Goal: Task Accomplishment & Management: Manage account settings

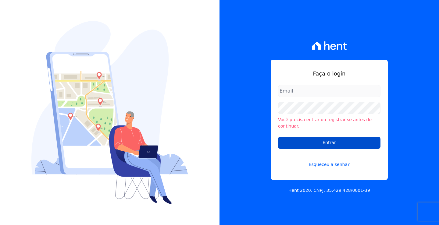
type input "[PERSON_NAME][EMAIL_ADDRESS][DOMAIN_NAME]"
click at [309, 139] on input "Entrar" at bounding box center [329, 143] width 102 height 12
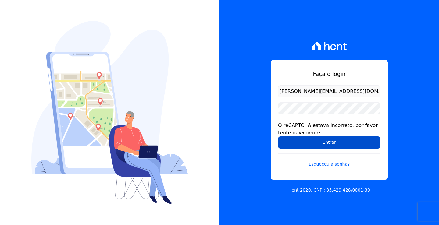
click at [307, 143] on input "Entrar" at bounding box center [329, 143] width 102 height 12
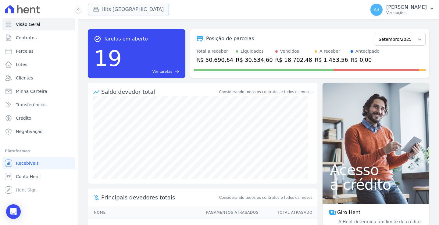
click at [122, 6] on button "Hits Vila Santa Catarina" at bounding box center [128, 10] width 81 height 12
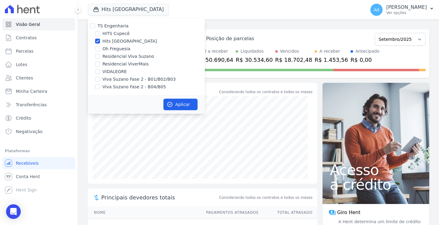
click at [105, 39] on label "Hits Vila Santa Catarina" at bounding box center [129, 41] width 55 height 6
click at [100, 39] on input "Hits Vila Santa Catarina" at bounding box center [97, 41] width 5 height 5
checkbox input "false"
click at [110, 48] on label "Oh Freguesia" at bounding box center [116, 49] width 28 height 6
click at [100, 48] on input "Oh Freguesia" at bounding box center [97, 48] width 5 height 5
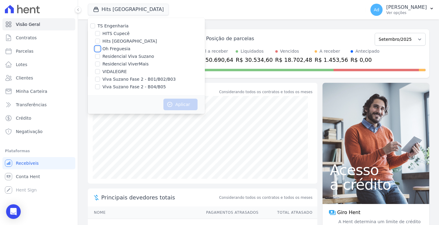
checkbox input "true"
click at [171, 100] on button "Aplicar" at bounding box center [180, 105] width 34 height 12
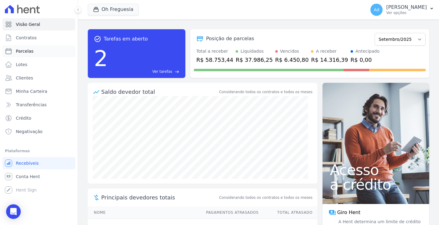
click at [36, 55] on link "Parcelas" at bounding box center [38, 51] width 73 height 12
select select
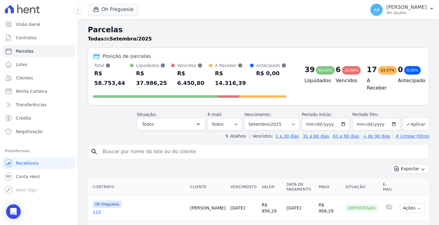
click at [169, 146] on input "search" at bounding box center [263, 152] width 328 height 12
type input "102"
select select
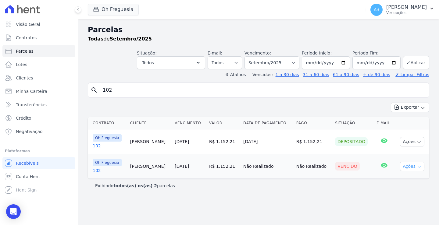
click at [413, 166] on button "Ações" at bounding box center [412, 166] width 24 height 9
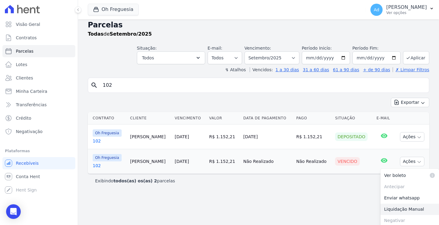
scroll to position [7, 0]
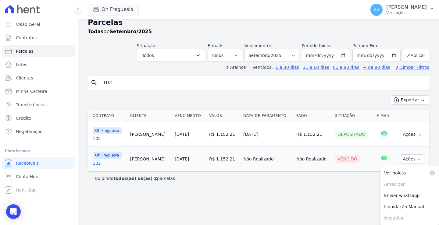
click at [101, 161] on link "102" at bounding box center [109, 163] width 33 height 6
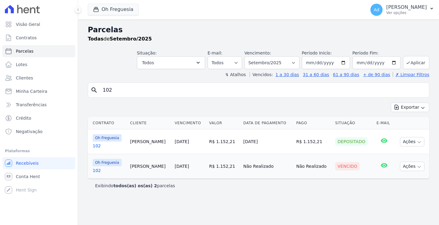
scroll to position [0, 0]
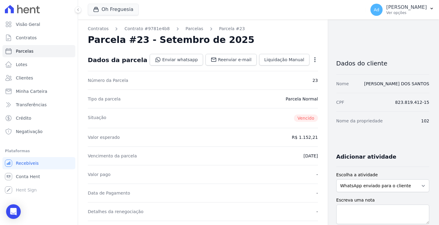
click at [312, 62] on icon "button" at bounding box center [315, 60] width 6 height 6
click at [274, 80] on link "Cancelar Cobrança" at bounding box center [289, 79] width 54 height 11
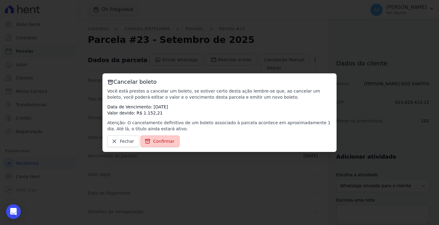
click at [170, 137] on link "Confirmar" at bounding box center [160, 142] width 39 height 12
